Goal: Information Seeking & Learning: Learn about a topic

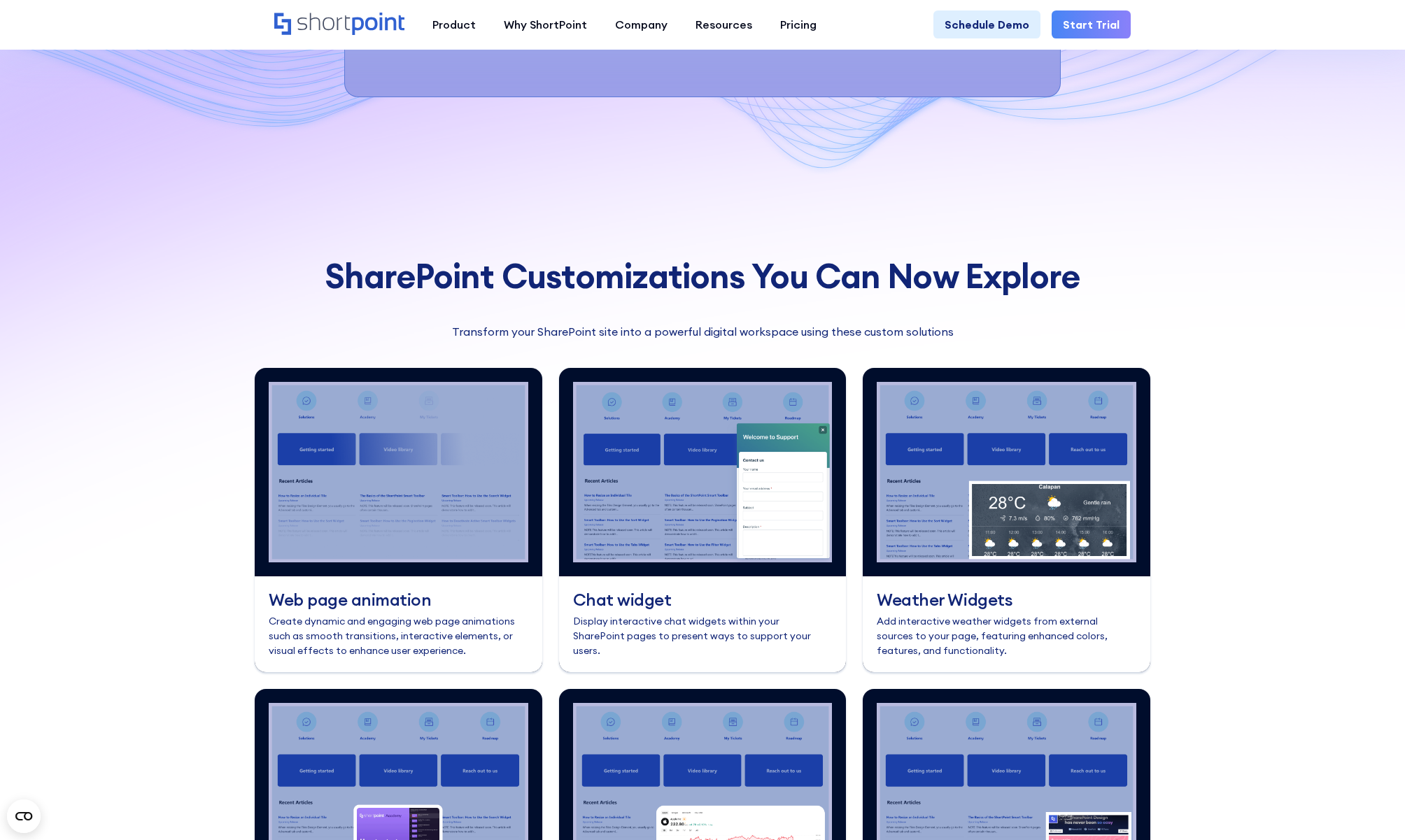
scroll to position [5442, 0]
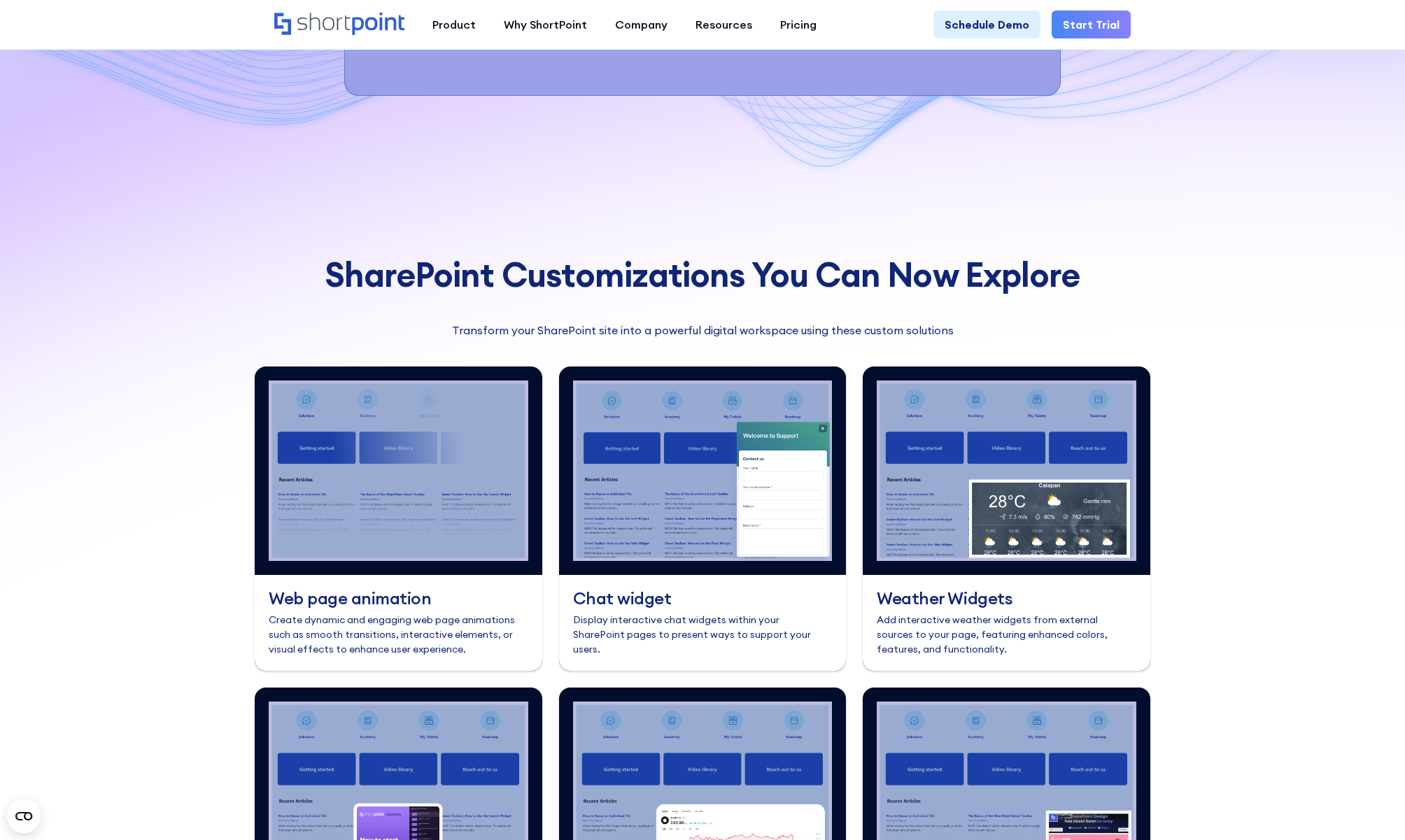
click at [707, 608] on h3 "Chat widget" at bounding box center [703, 598] width 260 height 19
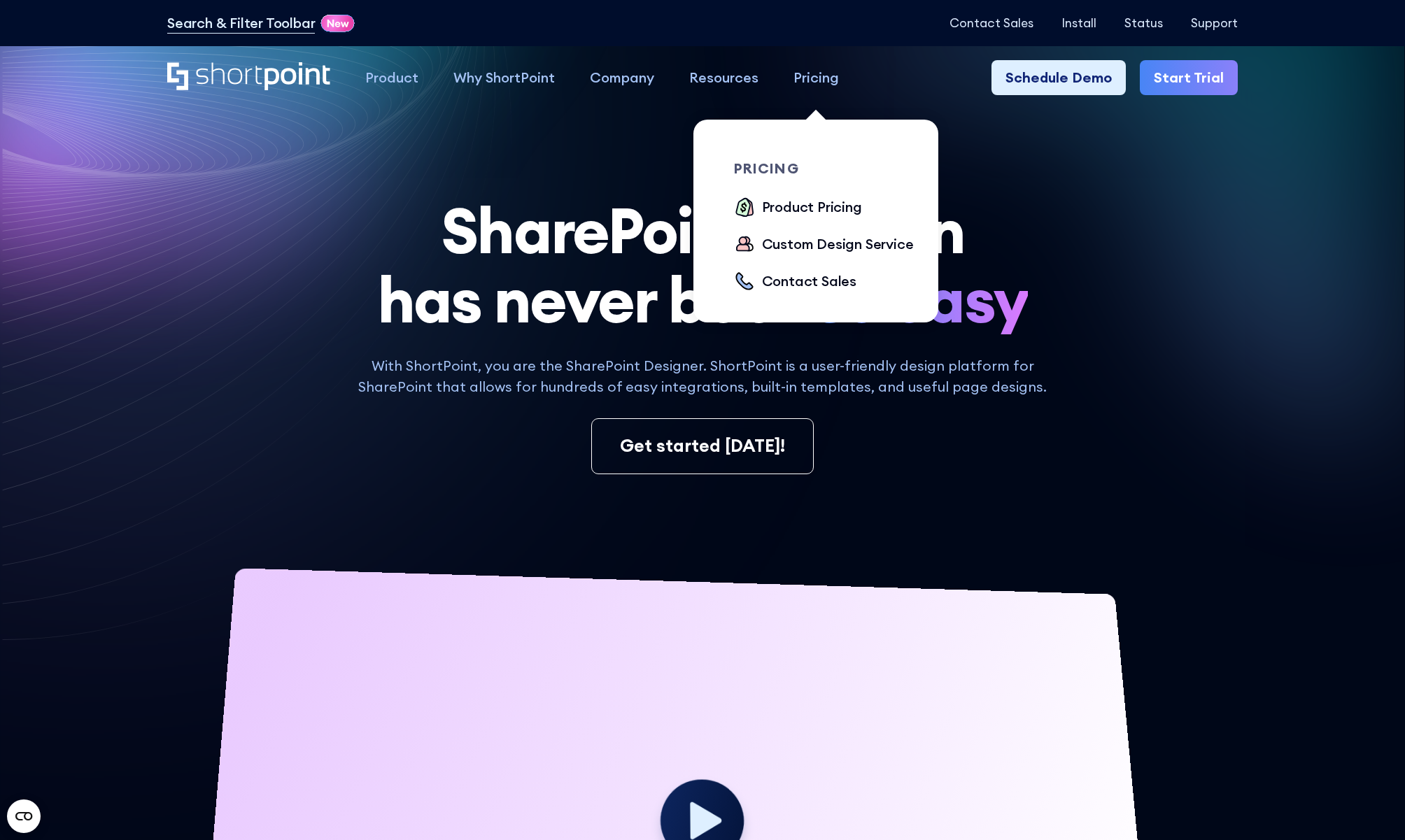
click at [821, 82] on div "Pricing" at bounding box center [816, 78] width 45 height 21
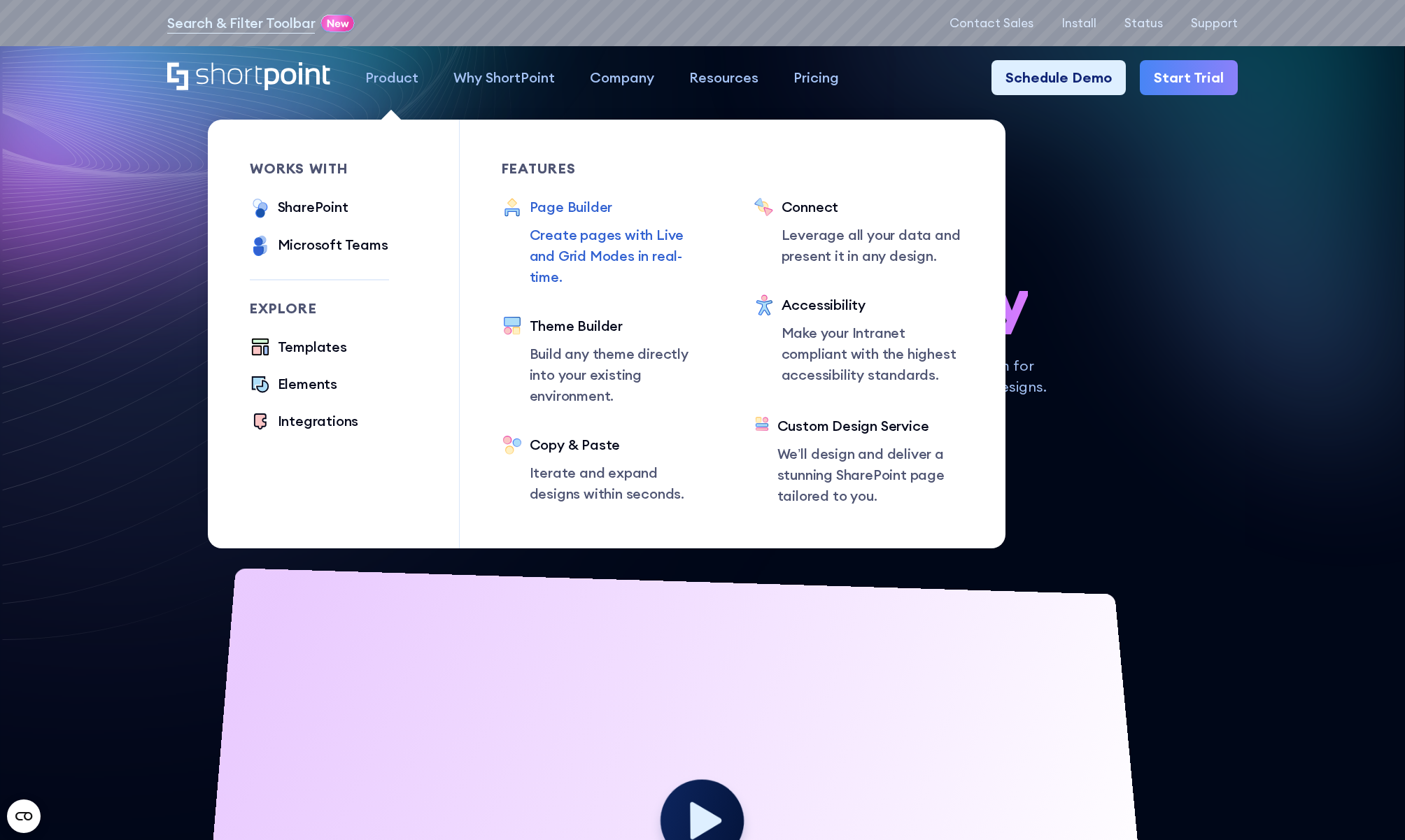
click at [560, 213] on div "Page Builder" at bounding box center [621, 208] width 182 height 21
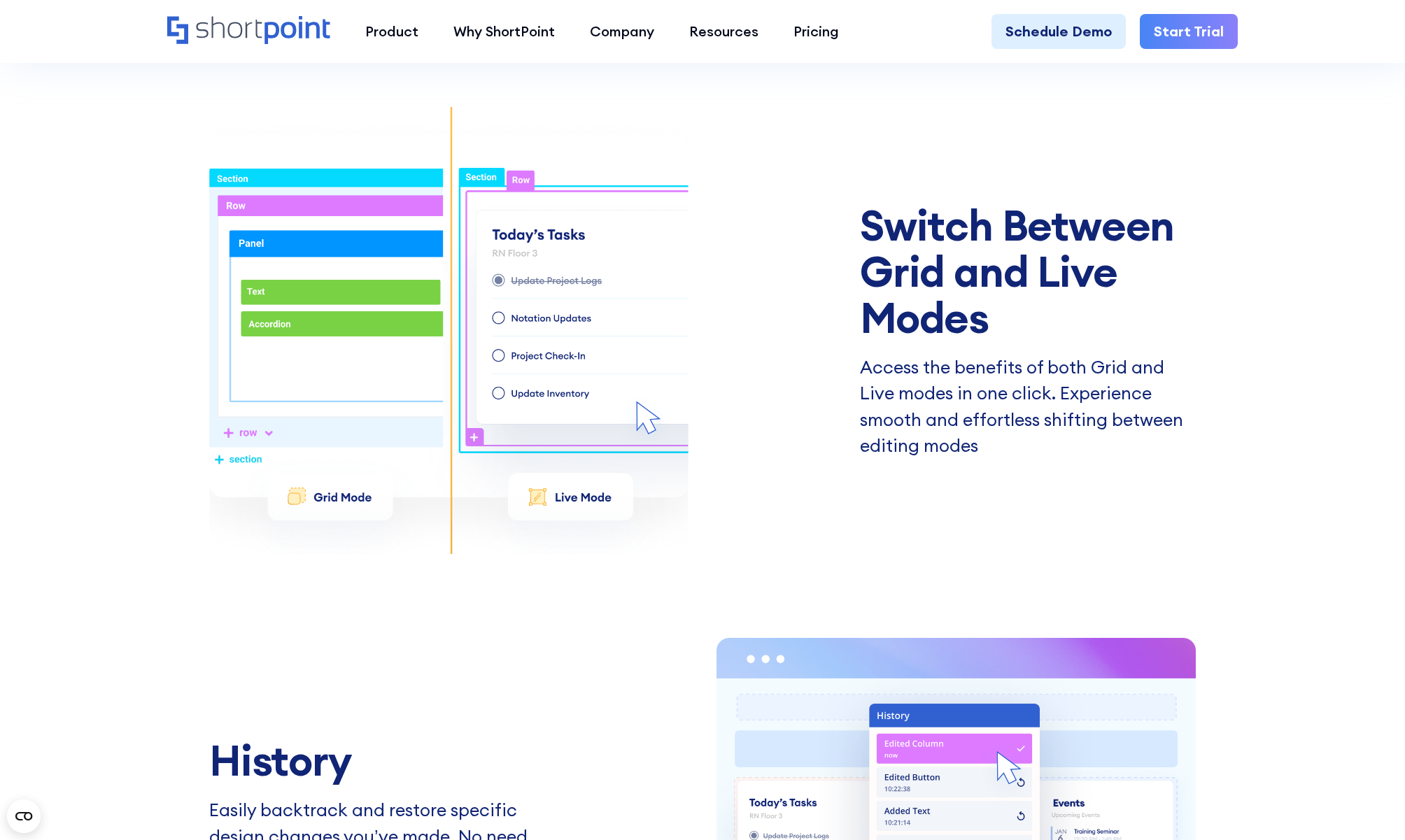
scroll to position [2609, 0]
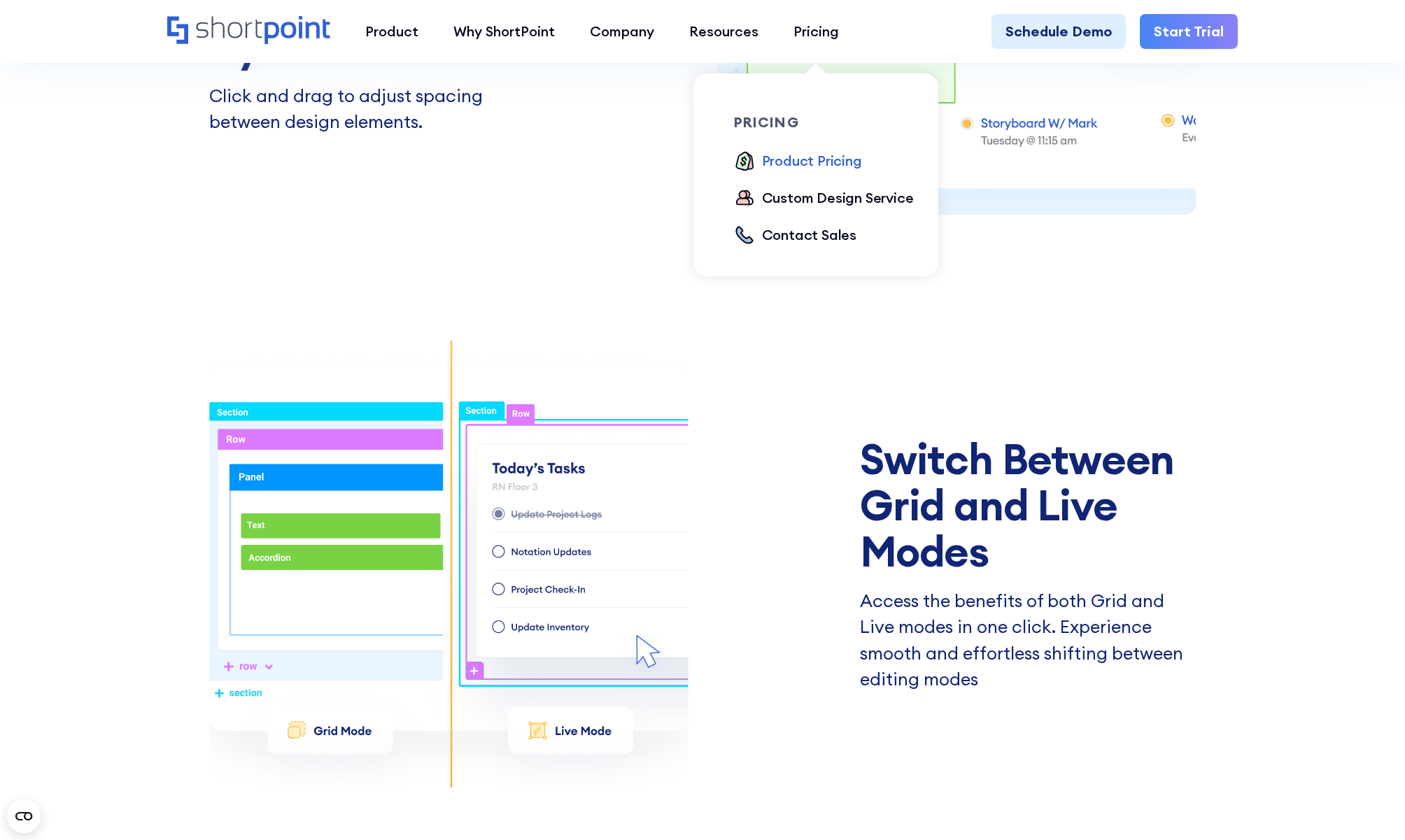
click at [793, 159] on div "Product Pricing" at bounding box center [812, 161] width 100 height 21
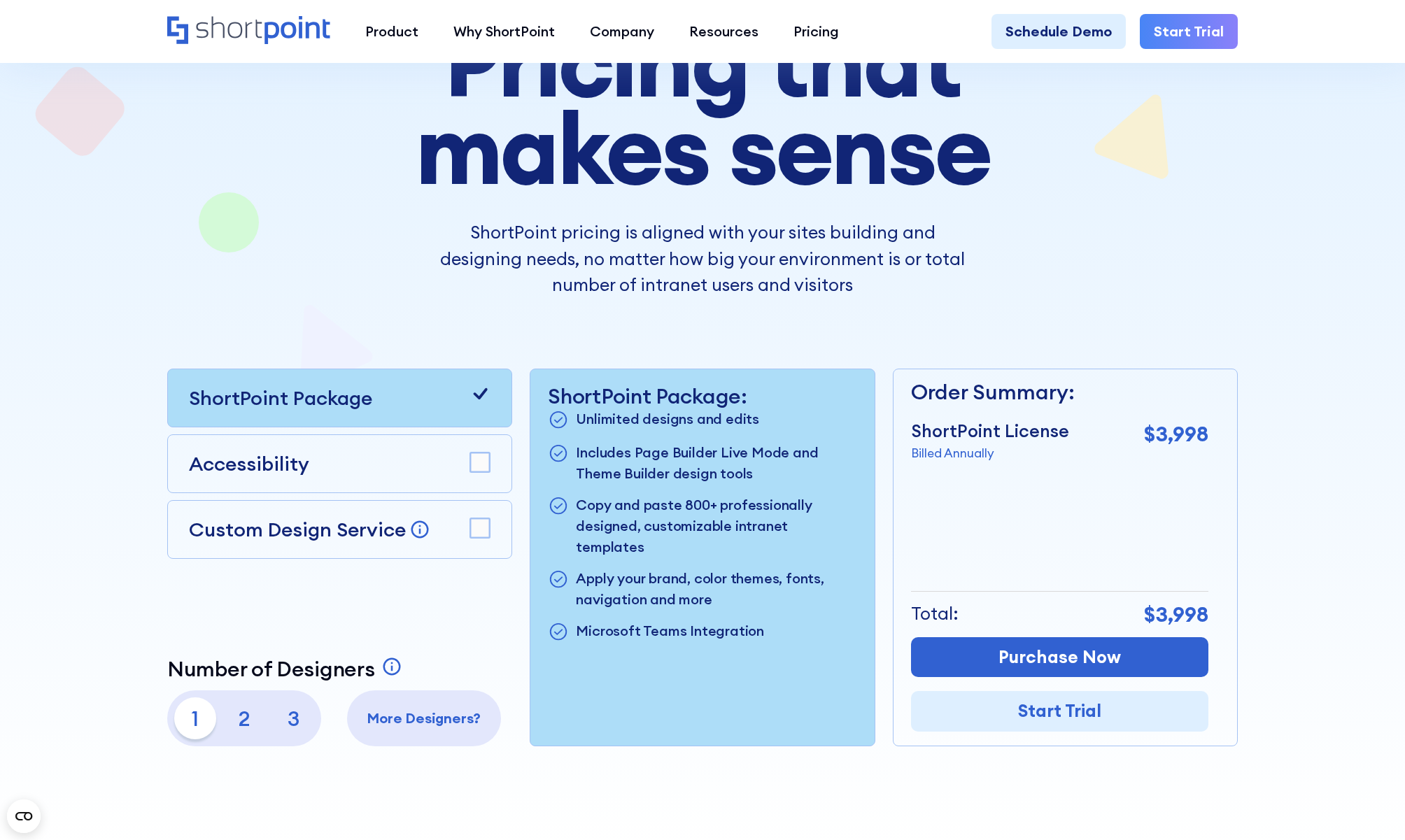
scroll to position [217, 0]
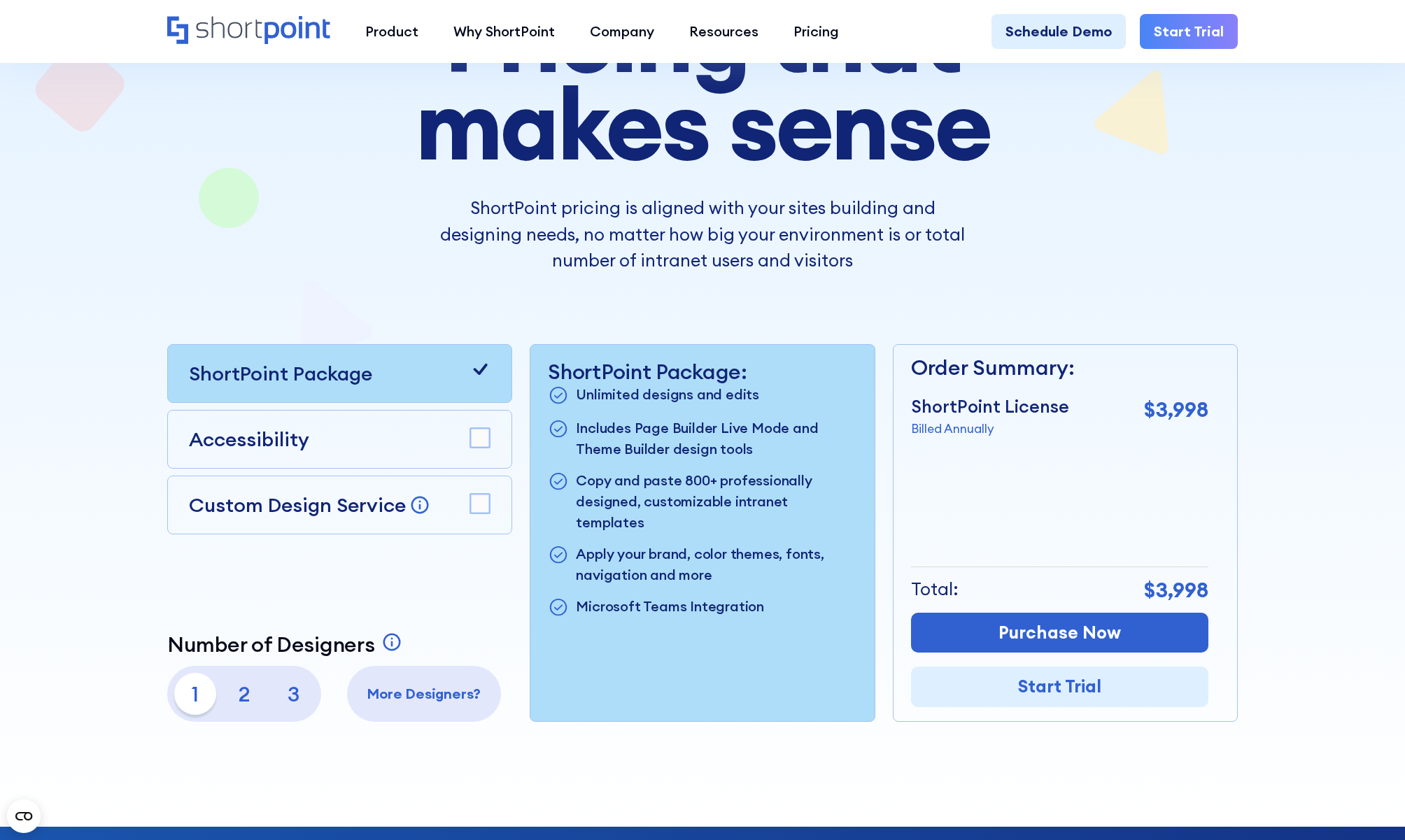
click at [484, 440] on rect at bounding box center [481, 438] width 19 height 19
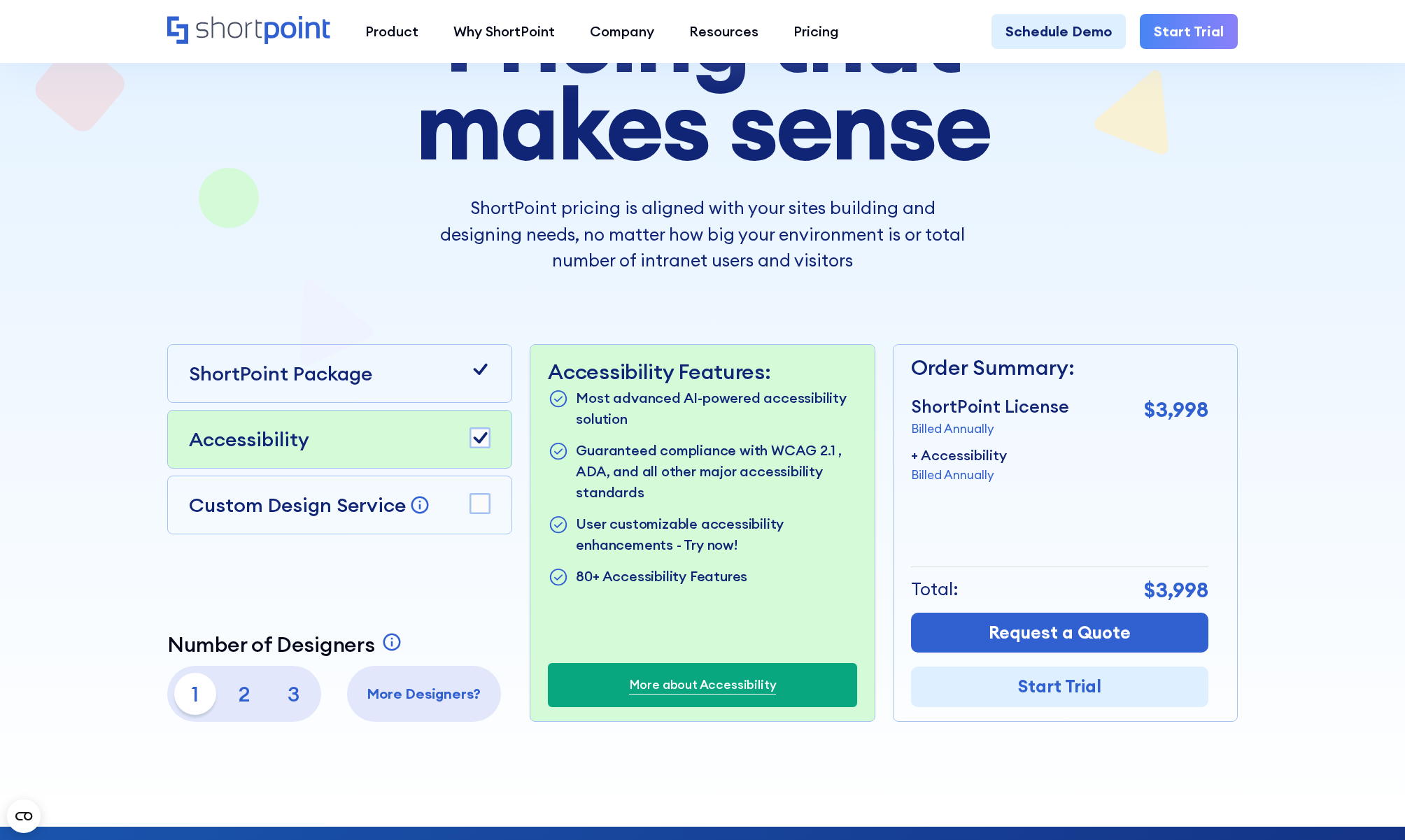
click at [479, 503] on rect at bounding box center [481, 503] width 19 height 19
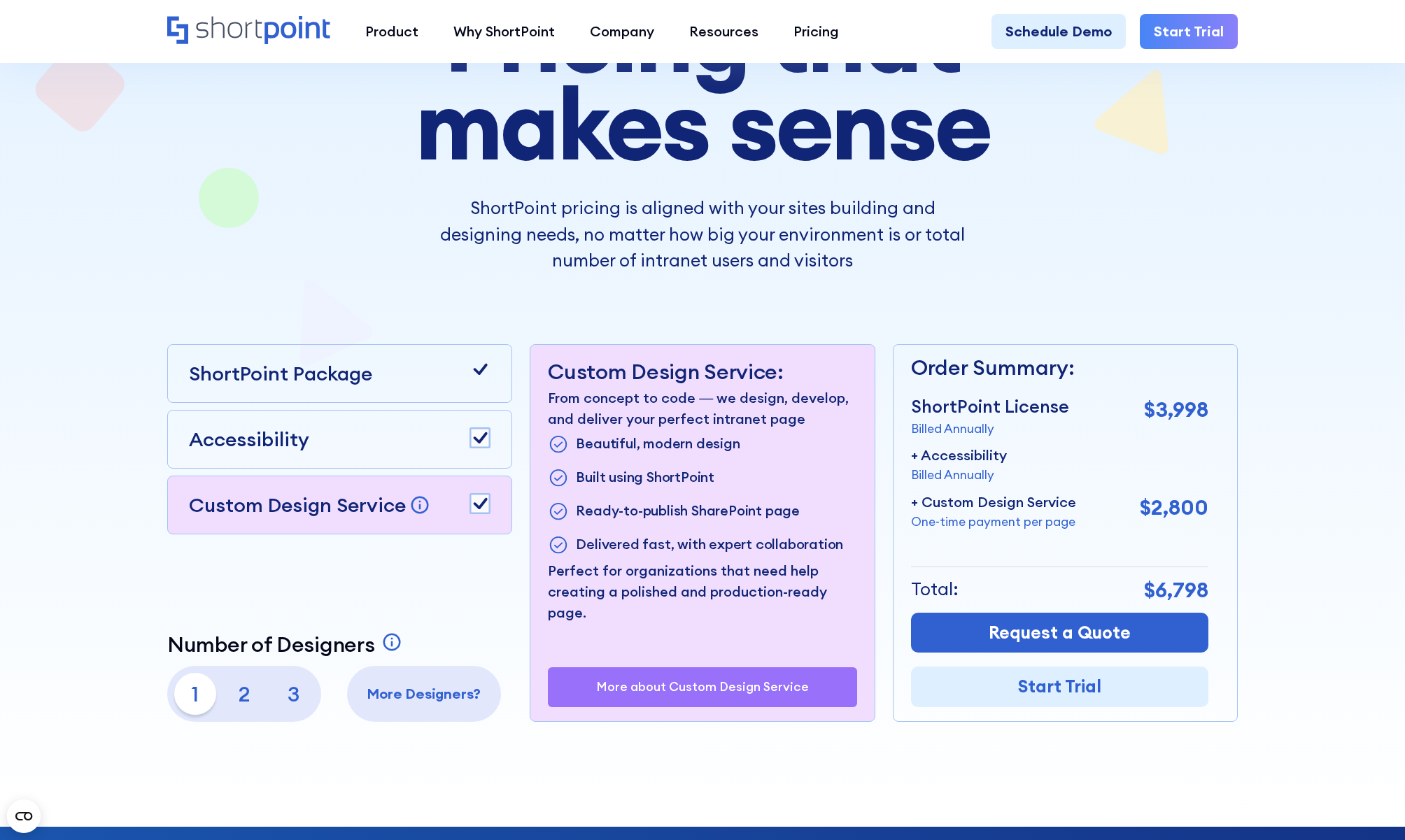
click at [479, 503] on rect at bounding box center [481, 503] width 19 height 19
click at [488, 446] on rect at bounding box center [481, 438] width 19 height 19
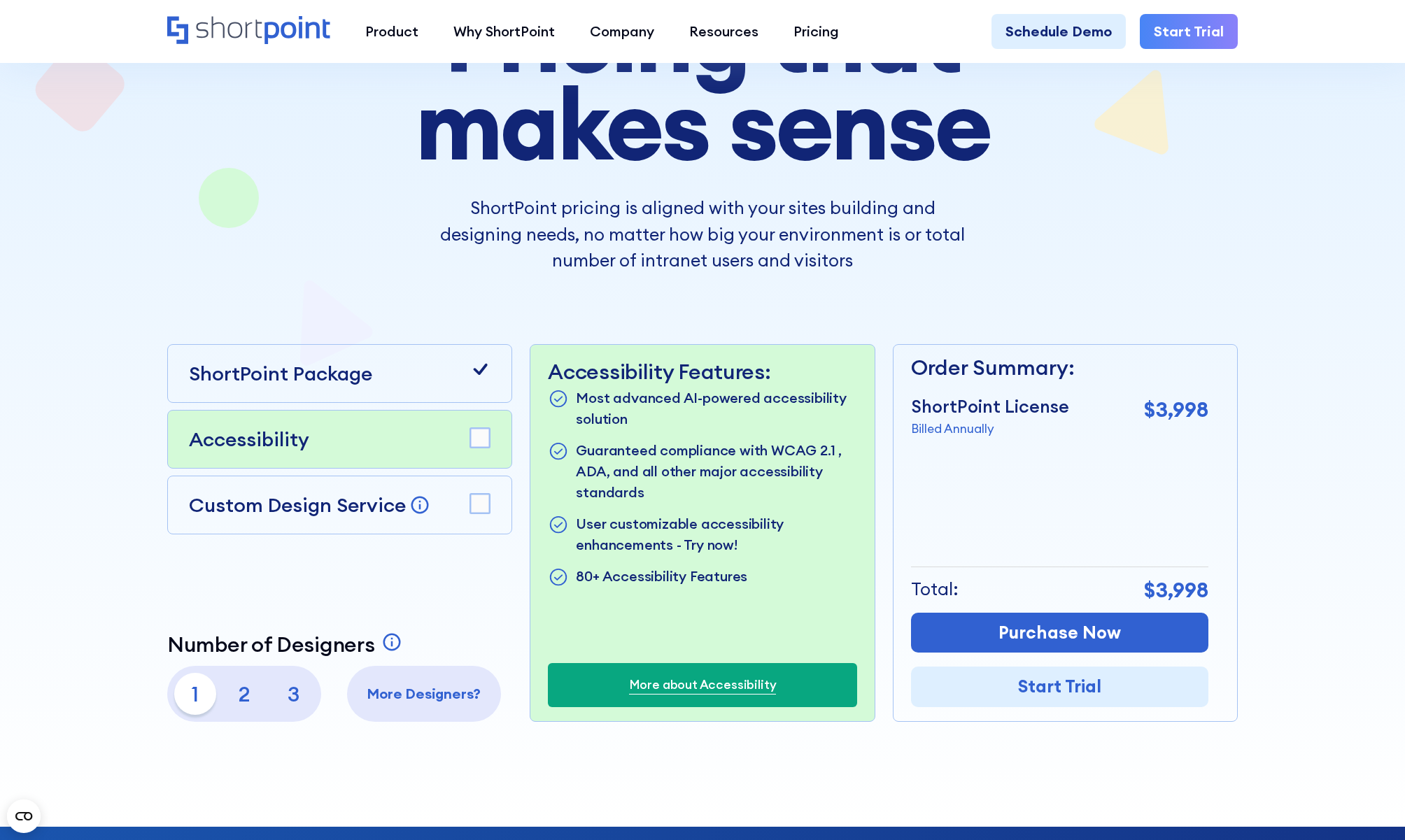
click at [482, 375] on icon at bounding box center [480, 369] width 21 height 21
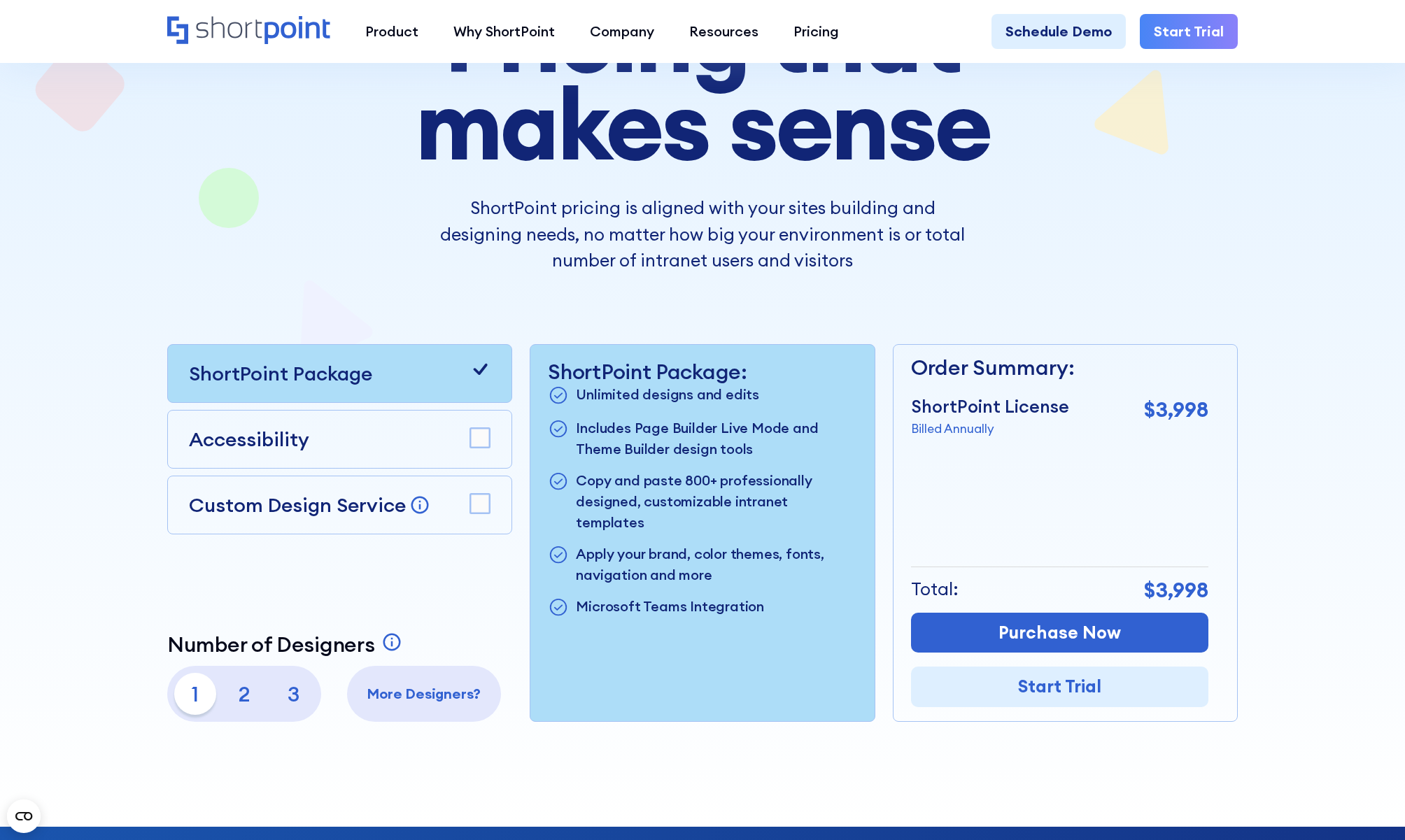
click at [506, 261] on p "ShortPoint pricing is aligned with your sites building and designing needs, no …" at bounding box center [702, 235] width 525 height 79
click at [244, 689] on p "2" at bounding box center [245, 694] width 42 height 42
click at [300, 696] on p "3" at bounding box center [293, 694] width 42 height 42
click at [208, 674] on p "1" at bounding box center [195, 694] width 42 height 42
click at [711, 301] on div "Pricing that makes sense ShortPoint pricing is aligned with your sites building…" at bounding box center [702, 357] width 1071 height 729
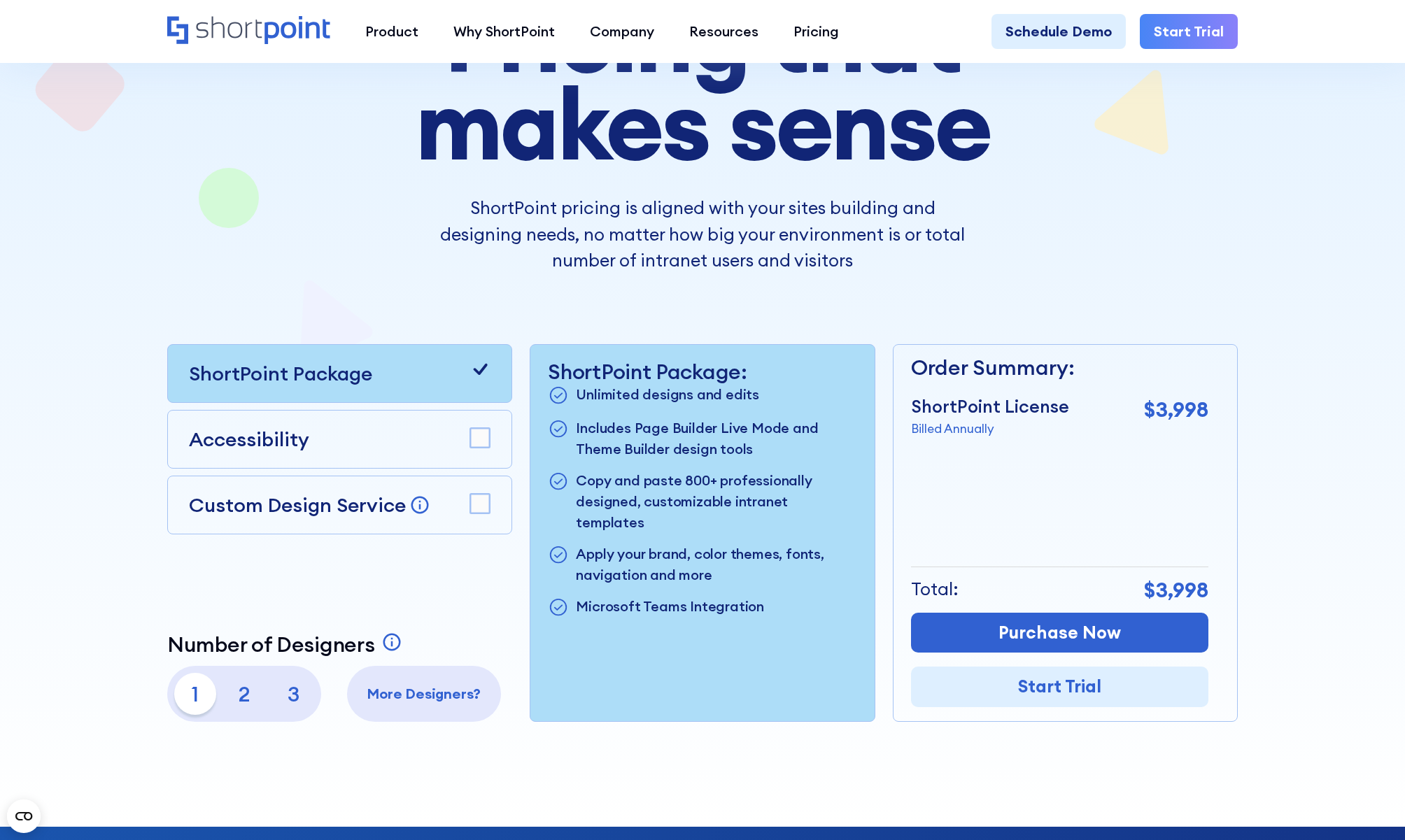
scroll to position [0, 0]
